Goal: Information Seeking & Learning: Find specific fact

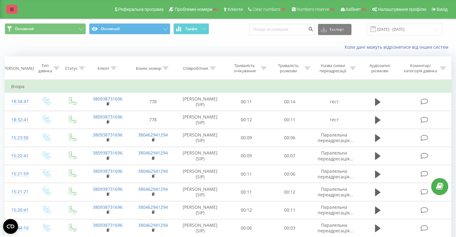
click at [9, 5] on link at bounding box center [11, 9] width 11 height 9
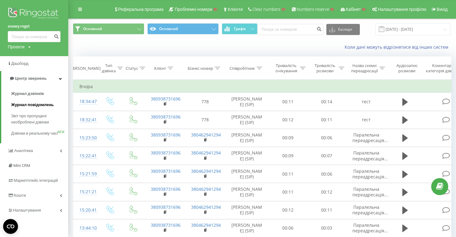
click at [36, 103] on span "Журнал повідомлень" at bounding box center [32, 105] width 43 height 6
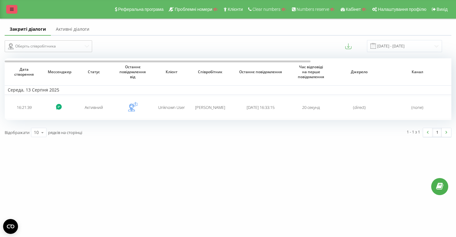
click at [11, 9] on icon at bounding box center [12, 9] width 4 height 4
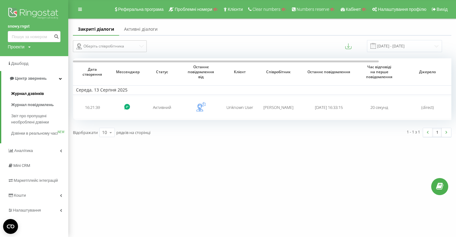
click at [37, 92] on span "Журнал дзвінків" at bounding box center [27, 94] width 33 height 6
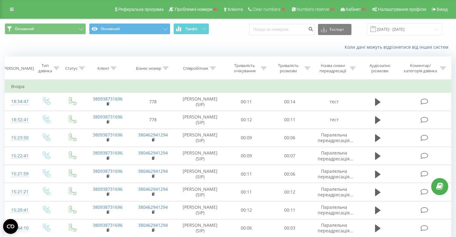
click at [13, 4] on div "Реферальна програма Проблемні номери Клієнти Clear numbers Numbers reserve Кабі…" at bounding box center [228, 9] width 456 height 19
click at [12, 9] on icon at bounding box center [12, 9] width 4 height 4
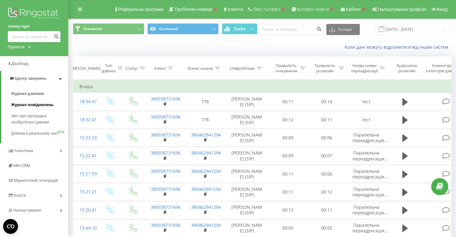
click at [29, 103] on span "Журнал повідомлень" at bounding box center [32, 105] width 43 height 6
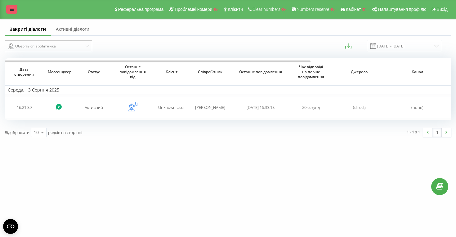
click at [12, 13] on link at bounding box center [11, 9] width 11 height 9
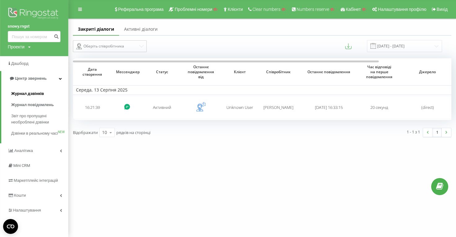
click at [30, 93] on span "Журнал дзвінків" at bounding box center [27, 94] width 33 height 6
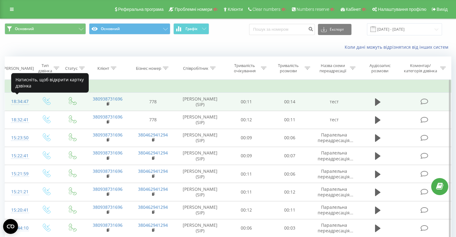
click at [22, 102] on div "18:34:47" at bounding box center [18, 102] width 15 height 12
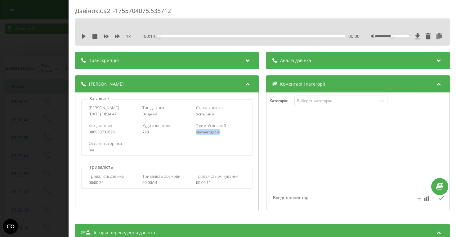
copy div "snowyrngst_4"
drag, startPoint x: 196, startPoint y: 133, endPoint x: 232, endPoint y: 133, distance: 36.3
click at [232, 133] on div "Хто дзвонив 380938731696 Куди дзвонили 778 З ким з'єднаний snowyrngst_4" at bounding box center [166, 129] width 171 height 18
click at [20, 83] on div "Дзвінок : us2_-1755704075.535712 1 x - 00:14 00:00 00:00 Транскрипція Для AI-ан…" at bounding box center [228, 118] width 456 height 237
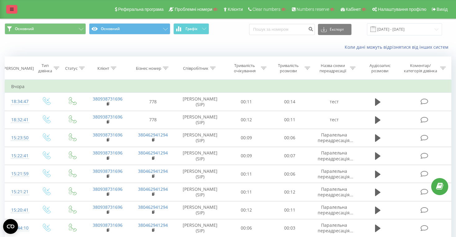
click at [15, 9] on link at bounding box center [11, 9] width 11 height 9
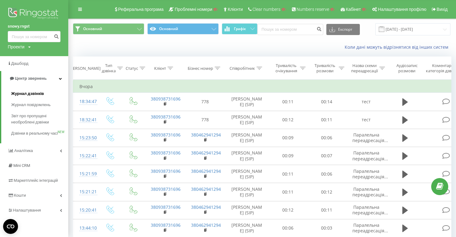
click at [36, 96] on span "Журнал дзвінків" at bounding box center [27, 94] width 33 height 6
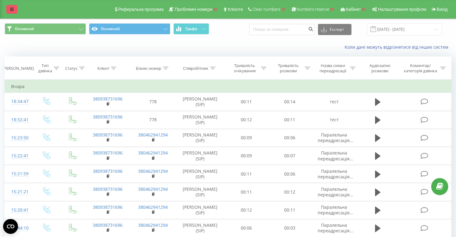
click at [9, 7] on link at bounding box center [11, 9] width 11 height 9
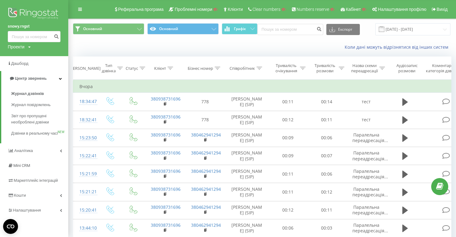
click at [30, 14] on img at bounding box center [34, 14] width 53 height 16
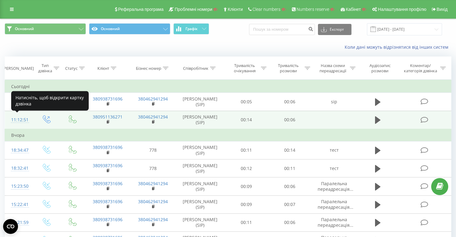
click at [20, 119] on div "11:12:51" at bounding box center [18, 120] width 15 height 12
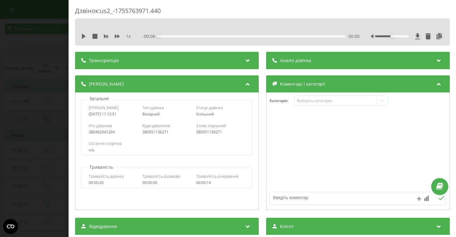
click at [20, 119] on div "Дзвінок : us2_-1755763971.440 1 x - 00:06 00:00 00:00 Транскрипція Для AI-аналі…" at bounding box center [228, 118] width 456 height 237
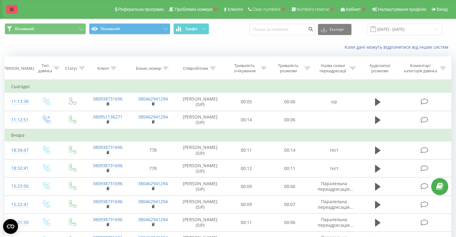
click at [12, 8] on icon at bounding box center [12, 9] width 4 height 4
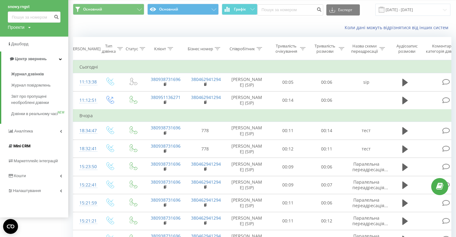
scroll to position [22, 0]
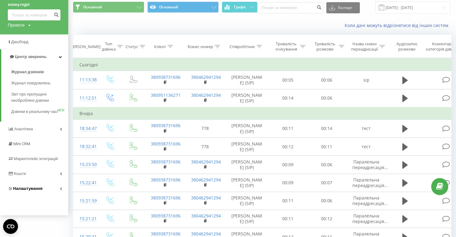
click at [48, 193] on link "Налаштування" at bounding box center [34, 188] width 68 height 15
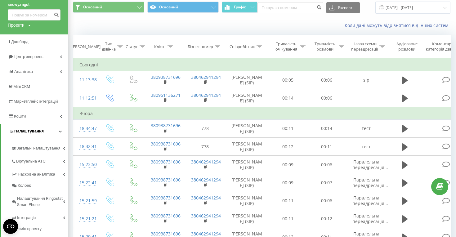
scroll to position [50, 0]
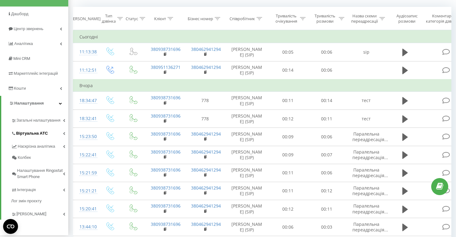
click at [47, 128] on link "Віртуальна АТС" at bounding box center [39, 132] width 57 height 13
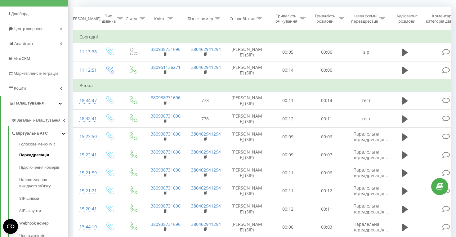
click at [40, 157] on span "Переадресація" at bounding box center [34, 155] width 30 height 6
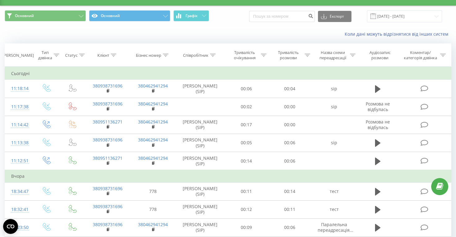
scroll to position [18, 0]
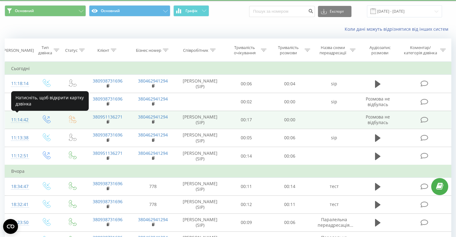
click at [19, 121] on div "11:14:42" at bounding box center [18, 120] width 15 height 12
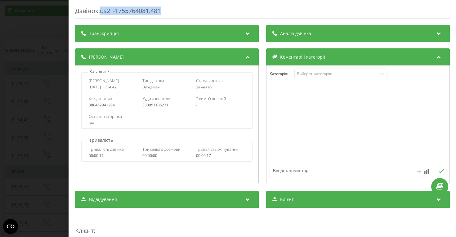
drag, startPoint x: 166, startPoint y: 12, endPoint x: 103, endPoint y: 13, distance: 62.7
click at [103, 13] on div "Дзвінок : us2_-1755764081.481" at bounding box center [262, 13] width 375 height 12
copy div "us2_-1755764081.481"
click at [20, 89] on div "Дзвінок : us2_-1755764081.481 Транскрипція Для AI-аналізу майбутніх дзвінків на…" at bounding box center [228, 118] width 456 height 237
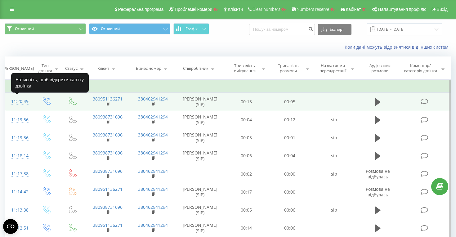
click at [19, 102] on div "11:20:49" at bounding box center [18, 102] width 15 height 12
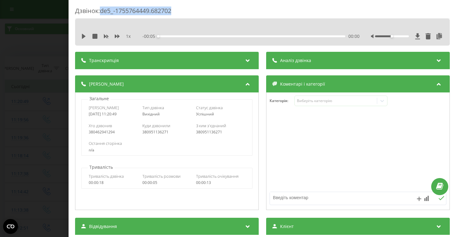
drag, startPoint x: 178, startPoint y: 9, endPoint x: 101, endPoint y: 9, distance: 76.0
click at [101, 9] on div "Дзвінок : de5_-1755764449.682702" at bounding box center [262, 13] width 375 height 12
copy div "de5_-1755764449.682702"
click at [28, 118] on div "Дзвінок : de5_-1755764449.682702 1 x - 00:05 00:00 00:00 Транскрипція Для AI-ан…" at bounding box center [228, 118] width 456 height 237
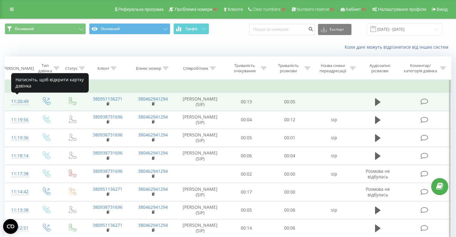
click at [17, 100] on div "11:20:49" at bounding box center [18, 102] width 15 height 12
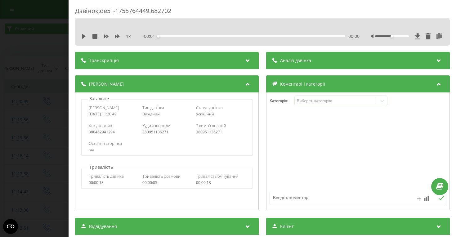
click at [17, 100] on div "Дзвінок : de5_-1755764449.682702 1 x - 00:01 00:00 00:00 Транскрипція Для AI-ан…" at bounding box center [228, 118] width 456 height 237
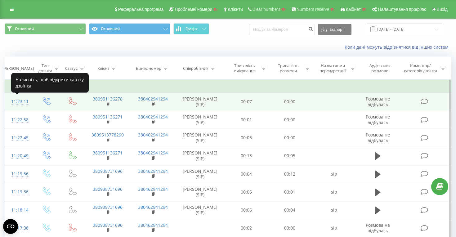
click at [20, 99] on div "11:23:11" at bounding box center [18, 102] width 15 height 12
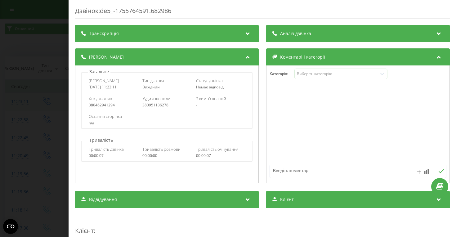
click at [20, 99] on div "Дзвінок : de5_-1755764591.682986 Транскрипція Для AI-аналізу майбутніх дзвінків…" at bounding box center [228, 118] width 456 height 237
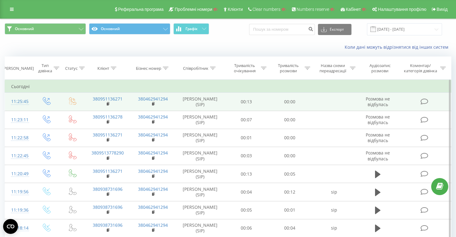
click at [15, 100] on div "11:25:45" at bounding box center [18, 102] width 15 height 12
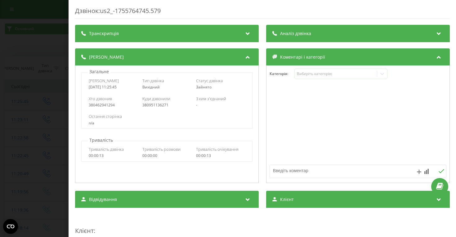
click at [15, 100] on div "Дзвінок : us2_-1755764745.579 Транскрипція Для AI-аналізу майбутніх дзвінків на…" at bounding box center [228, 118] width 456 height 237
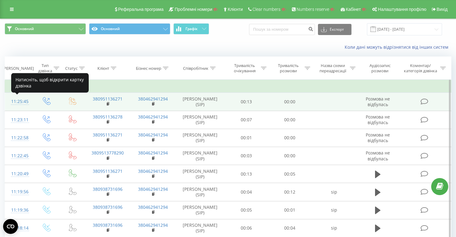
click at [21, 105] on div at bounding box center [18, 105] width 15 height 0
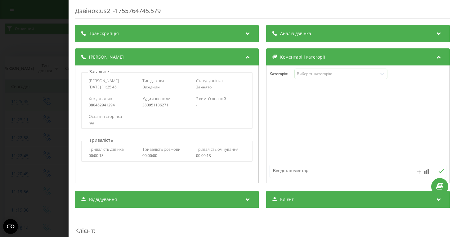
click at [21, 105] on div "Дзвінок : us2_-1755764745.579 Транскрипція Для AI-аналізу майбутніх дзвінків на…" at bounding box center [228, 118] width 456 height 237
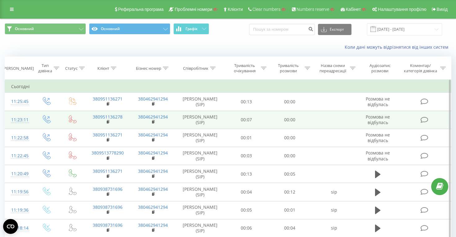
click at [23, 117] on div "11:23:11" at bounding box center [18, 120] width 15 height 12
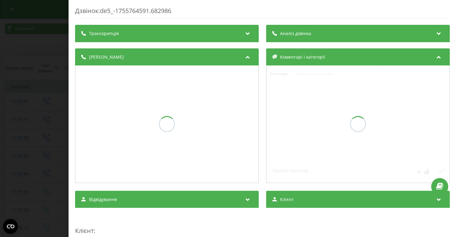
click at [28, 127] on div "Дзвінок : de5_-1755764591.682986 Транскрипція Аналіз дзвінка Деталі дзвінка Ком…" at bounding box center [228, 118] width 456 height 237
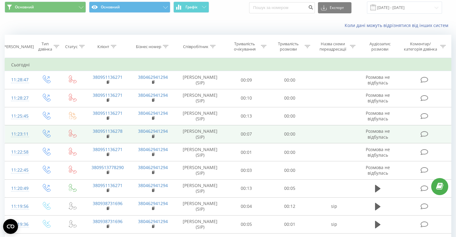
scroll to position [23, 0]
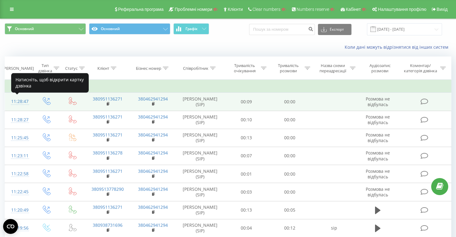
click at [24, 103] on div "11:28:47" at bounding box center [18, 102] width 15 height 12
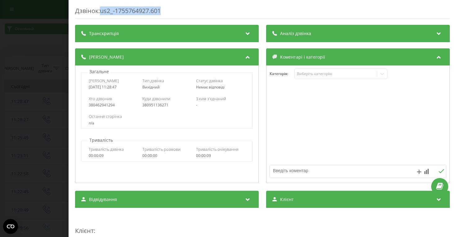
copy div "us2_-1755764927.601"
drag, startPoint x: 101, startPoint y: 12, endPoint x: 173, endPoint y: 11, distance: 71.7
click at [173, 11] on div "Дзвінок : us2_-1755764927.601" at bounding box center [262, 13] width 375 height 12
